Goal: Navigation & Orientation: Locate item on page

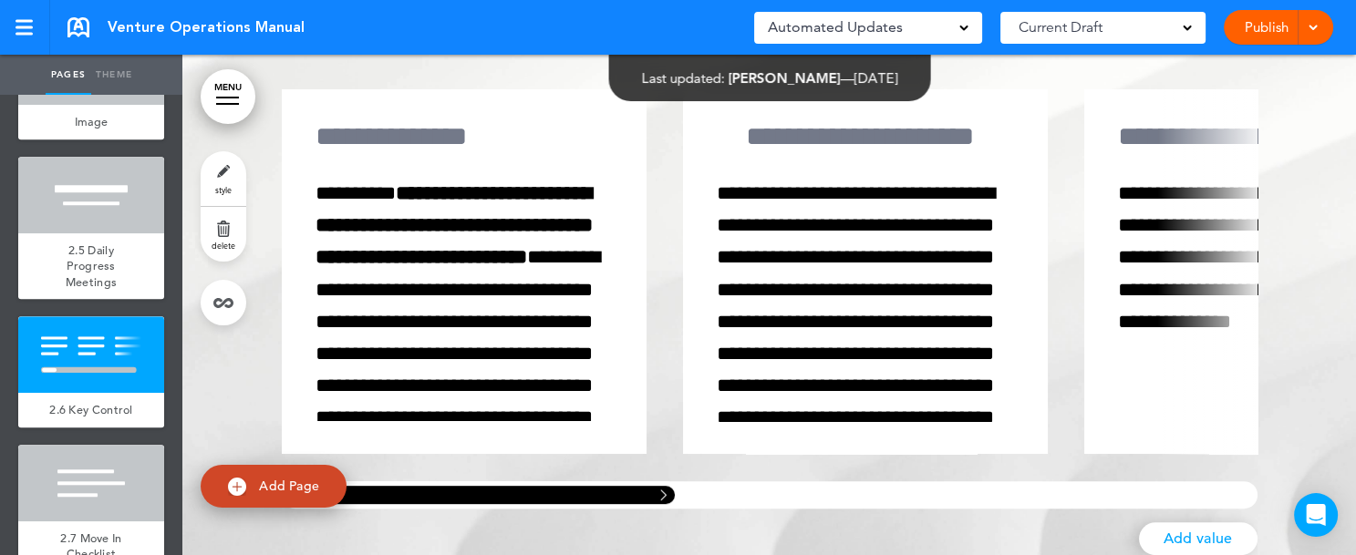
scroll to position [17749, 0]
